Goal: Navigation & Orientation: Find specific page/section

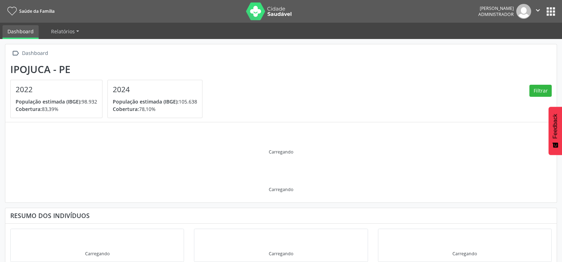
click at [550, 8] on button "apps" at bounding box center [551, 11] width 12 height 12
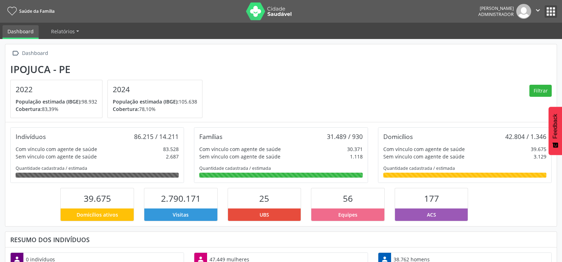
scroll to position [118, 184]
click at [65, 29] on span "Relatórios" at bounding box center [63, 31] width 24 height 7
click at [68, 30] on span "Relatórios" at bounding box center [63, 31] width 24 height 7
click at [61, 30] on span "Relatórios" at bounding box center [63, 31] width 24 height 7
click at [62, 29] on span "Relatórios" at bounding box center [63, 31] width 24 height 7
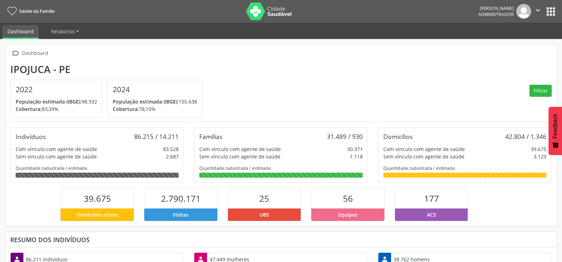
click at [553, 10] on button "apps" at bounding box center [551, 11] width 12 height 12
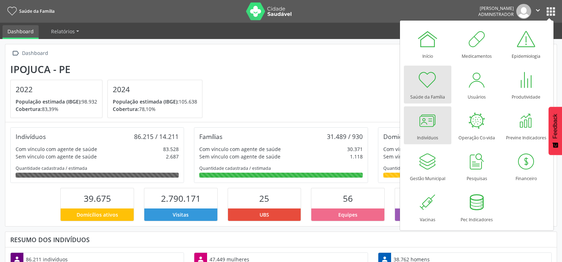
click at [432, 130] on div at bounding box center [427, 120] width 21 height 21
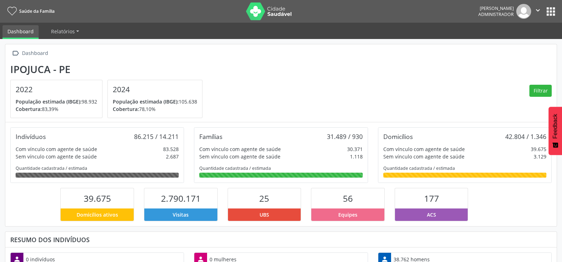
scroll to position [118, 184]
click at [537, 8] on icon "" at bounding box center [538, 10] width 8 height 8
click at [548, 9] on button "apps" at bounding box center [551, 11] width 12 height 12
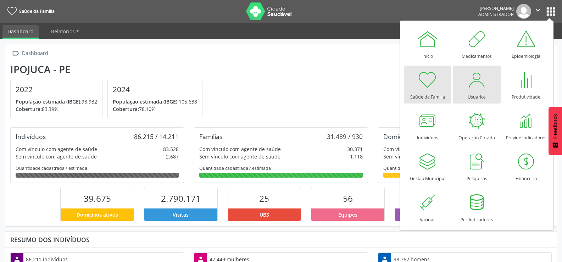
click at [476, 86] on div at bounding box center [476, 79] width 21 height 21
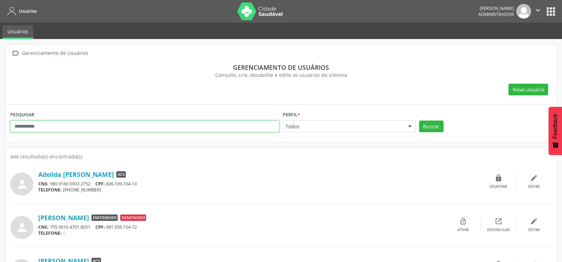
click at [74, 123] on input "text" at bounding box center [144, 127] width 269 height 12
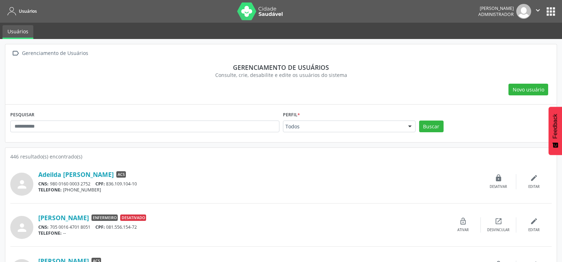
click at [553, 9] on button "apps" at bounding box center [551, 11] width 12 height 12
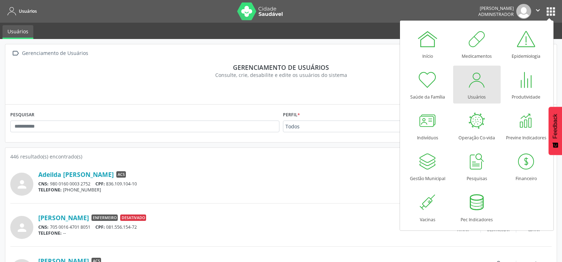
click at [32, 9] on span "Usuários" at bounding box center [28, 11] width 18 height 6
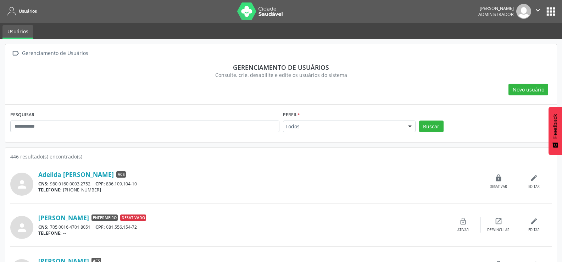
click at [550, 12] on button "apps" at bounding box center [551, 11] width 12 height 12
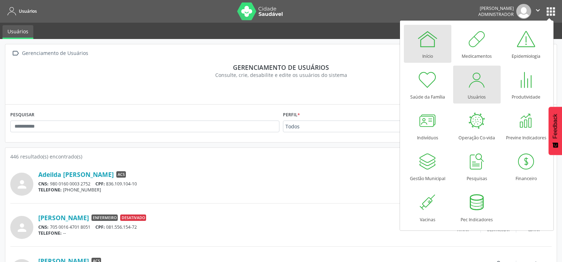
click at [425, 38] on div at bounding box center [427, 38] width 21 height 21
